Goal: Find specific page/section: Find specific page/section

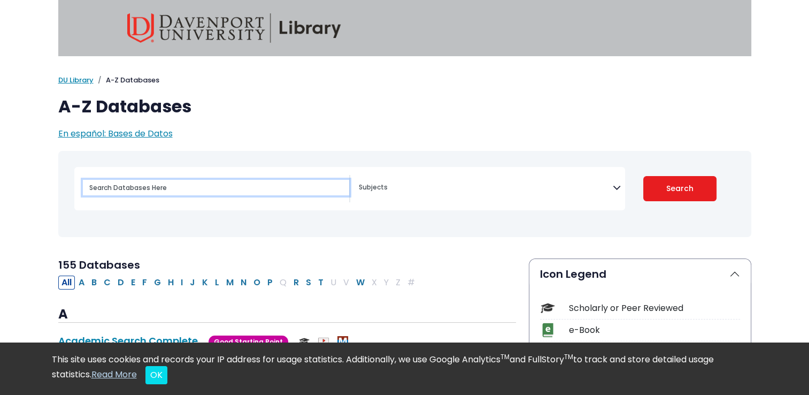
click at [248, 193] on input "Search database by title or keyword" at bounding box center [216, 188] width 266 height 16
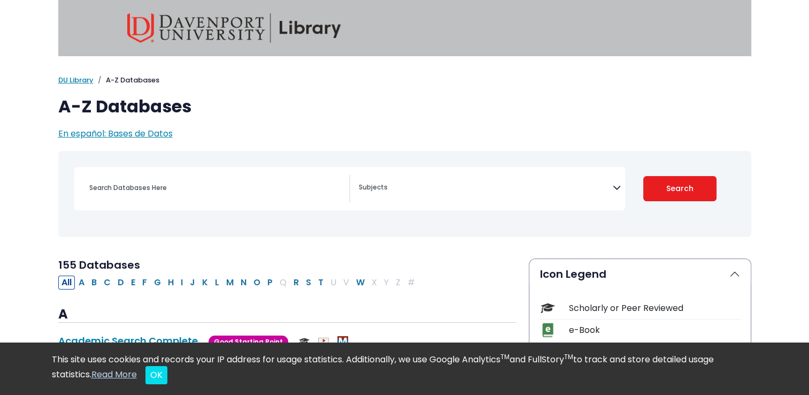
click at [327, 114] on h1 "A-Z Databases" at bounding box center [404, 106] width 693 height 20
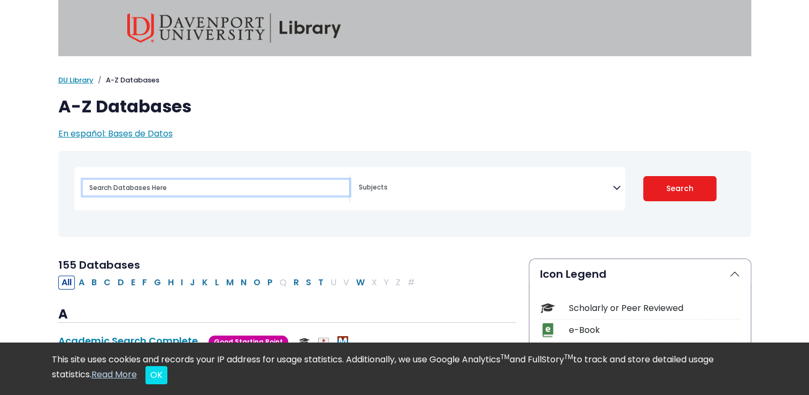
click at [190, 189] on input "Search database by title or keyword" at bounding box center [216, 188] width 266 height 16
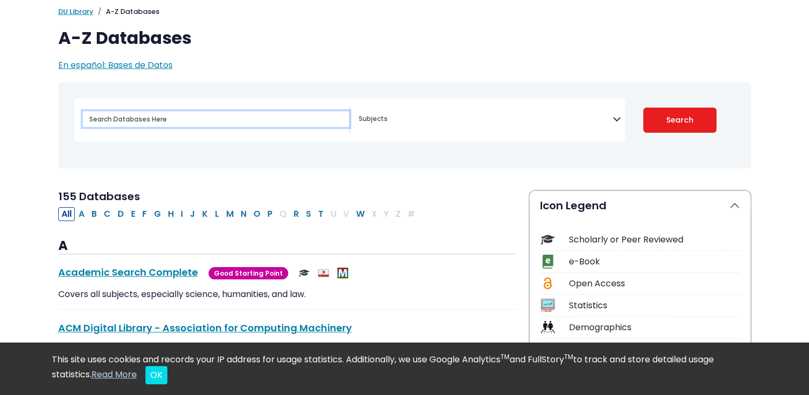
scroll to position [73, 0]
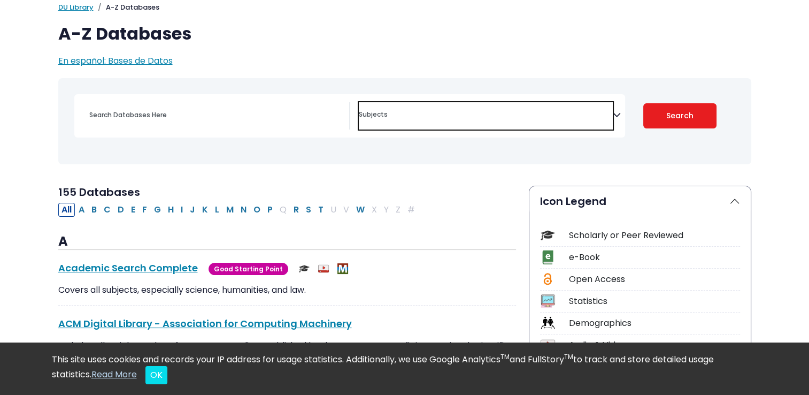
click at [421, 111] on textarea "Search" at bounding box center [486, 115] width 254 height 9
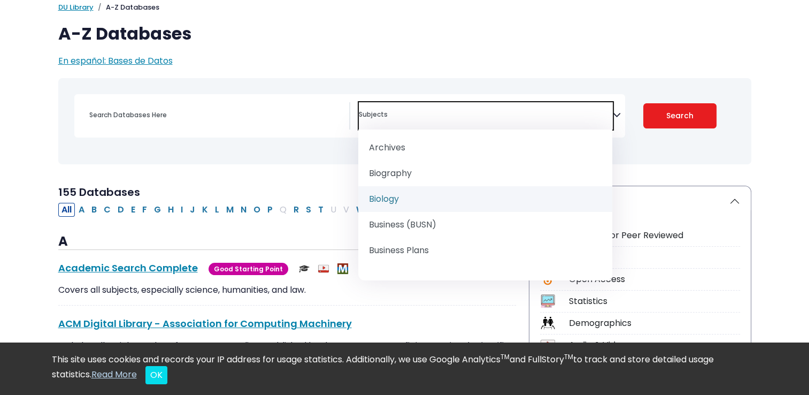
scroll to position [94, 0]
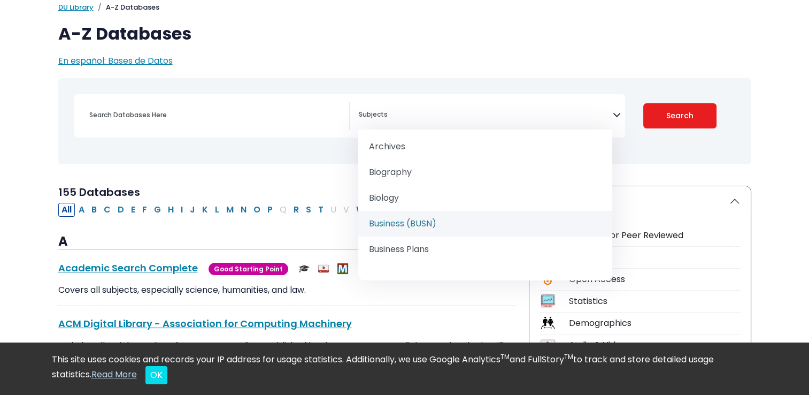
select select "219040"
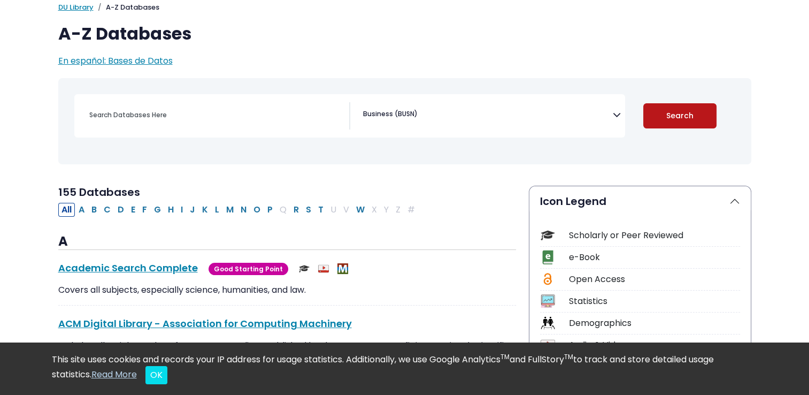
click at [658, 106] on button "Search" at bounding box center [679, 115] width 73 height 25
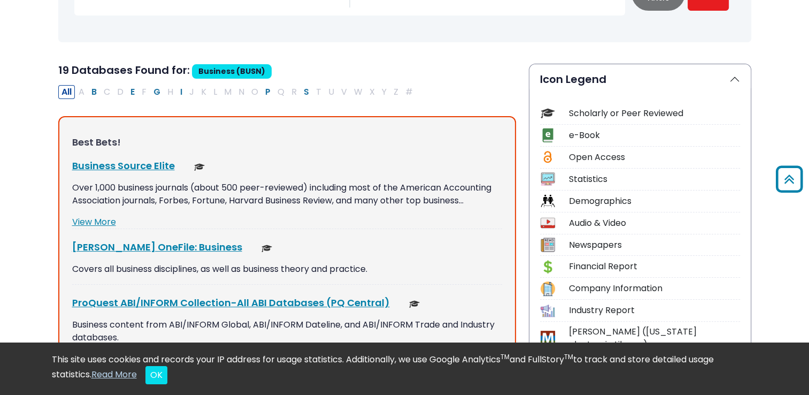
scroll to position [257, 0]
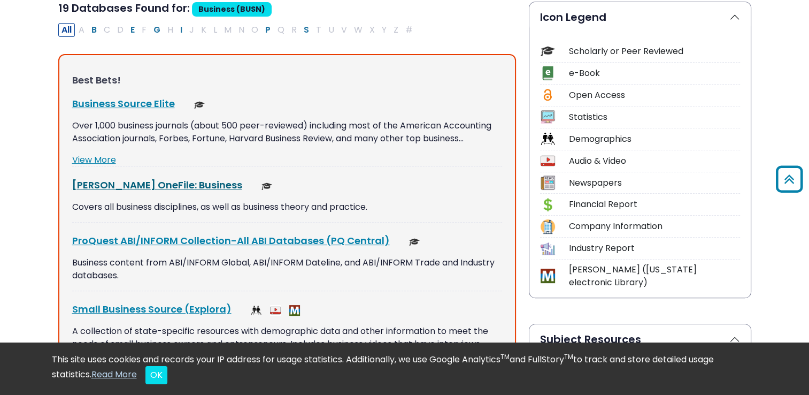
click at [137, 182] on link "[PERSON_NAME] OneFile: Business This link opens in a new window" at bounding box center [157, 184] width 170 height 13
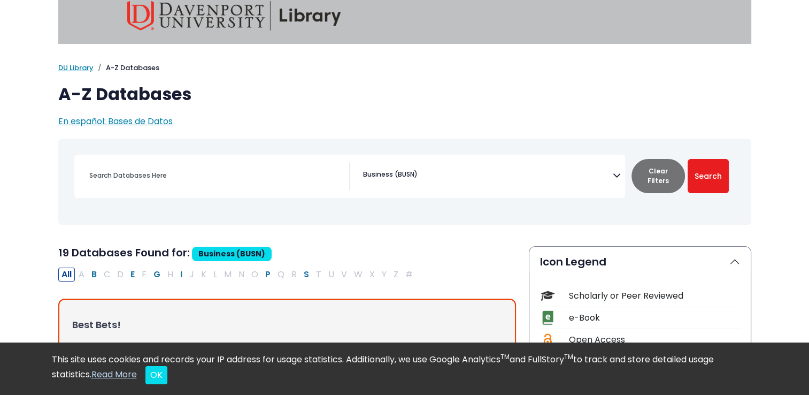
scroll to position [4, 0]
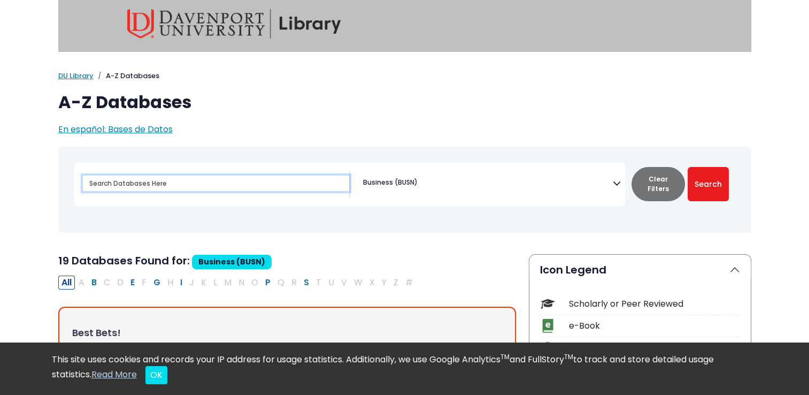
click at [246, 178] on input "Search database by title or keyword" at bounding box center [216, 183] width 266 height 16
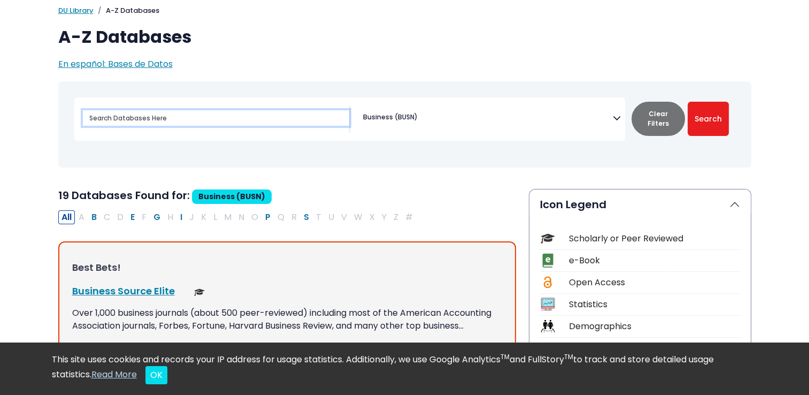
scroll to position [72, 0]
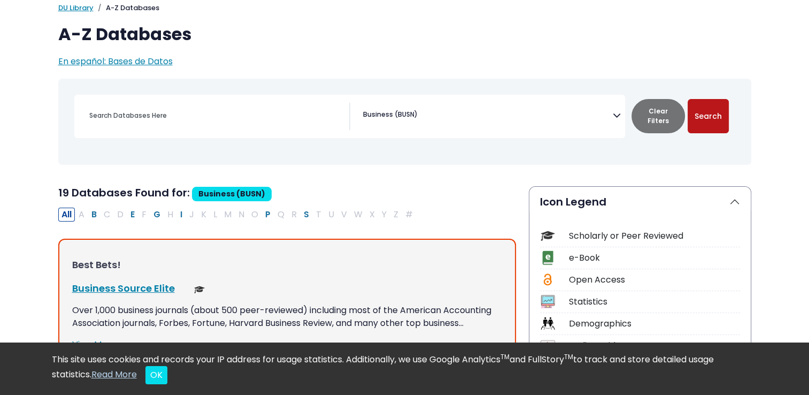
click at [710, 109] on button "Search" at bounding box center [707, 116] width 41 height 34
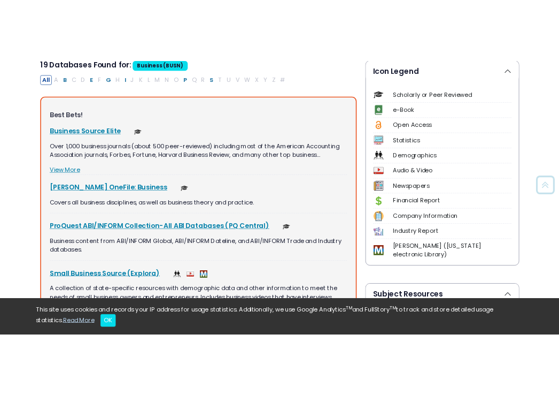
scroll to position [258, 0]
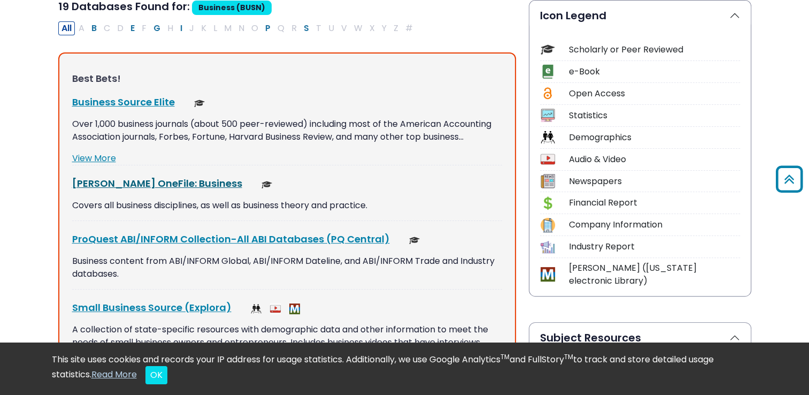
click at [136, 177] on link "[PERSON_NAME] OneFile: Business This link opens in a new window" at bounding box center [157, 182] width 170 height 13
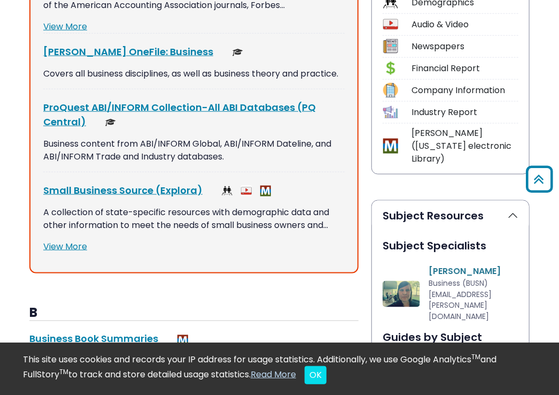
scroll to position [431, 0]
